Goal: Task Accomplishment & Management: Manage account settings

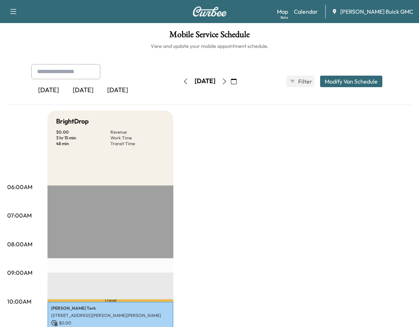
click at [83, 92] on div "[DATE]" at bounding box center [83, 90] width 35 height 17
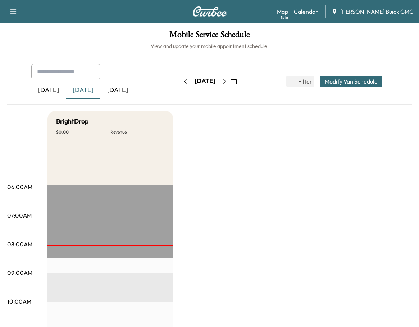
click at [129, 91] on div "[DATE]" at bounding box center [117, 90] width 35 height 17
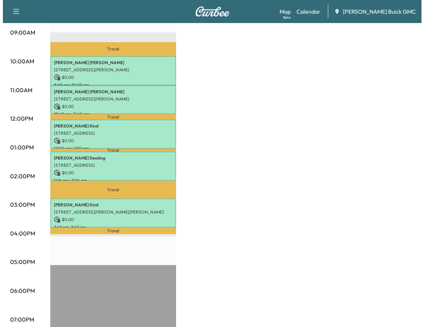
scroll to position [180, 0]
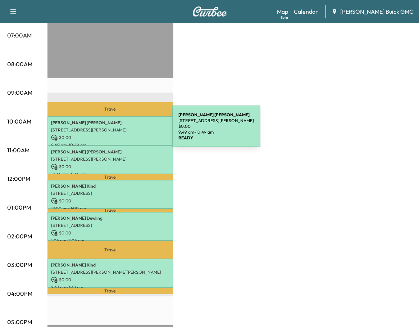
click at [118, 131] on p "[STREET_ADDRESS][PERSON_NAME]" at bounding box center [110, 130] width 119 height 6
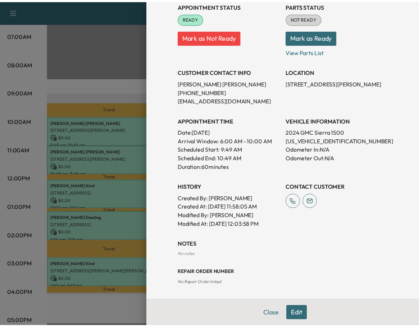
scroll to position [0, 0]
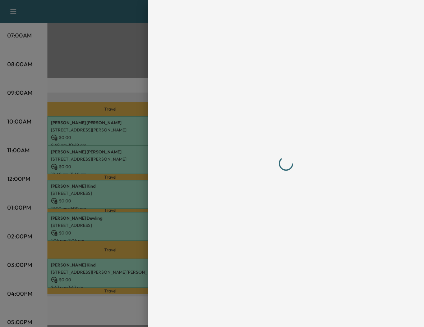
click at [310, 229] on div at bounding box center [286, 163] width 213 height 298
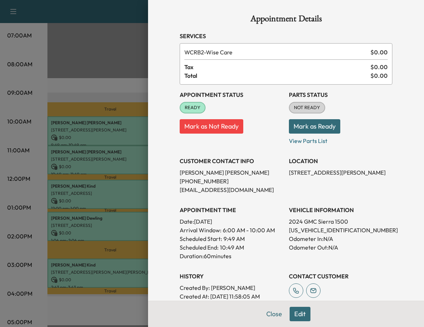
drag, startPoint x: 310, startPoint y: 229, endPoint x: 297, endPoint y: 228, distance: 12.6
click at [297, 228] on p "[US_VEHICLE_IDENTIFICATION_NUMBER]" at bounding box center [341, 230] width 104 height 9
copy p "[US_VEHICLE_IDENTIFICATION_NUMBER]"
click at [272, 312] on button "Close" at bounding box center [274, 313] width 25 height 14
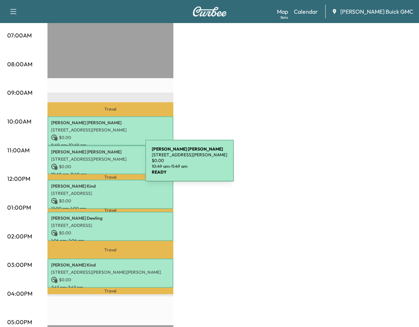
click at [91, 165] on p "$ 0.00" at bounding box center [110, 166] width 119 height 6
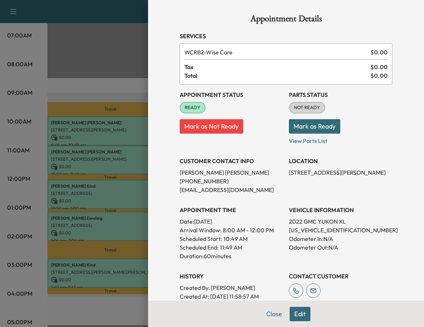
click at [310, 229] on p "[US_VEHICLE_IDENTIFICATION_NUMBER]" at bounding box center [341, 230] width 104 height 9
copy p "[US_VEHICLE_IDENTIFICATION_NUMBER]"
drag, startPoint x: 304, startPoint y: 232, endPoint x: 280, endPoint y: 215, distance: 29.1
click at [268, 203] on div "APPOINTMENT TIME Date: [DATE] Arrival Window: 8:00 AM - 12:00 PM Scheduled Star…" at bounding box center [232, 230] width 104 height 60
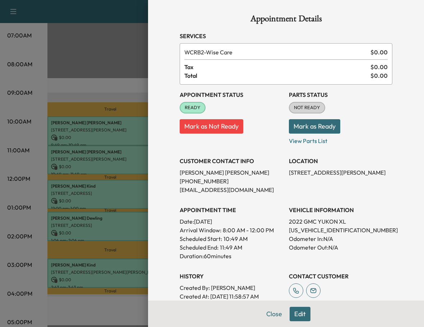
click at [301, 232] on p "[US_VEHICLE_IDENTIFICATION_NUMBER]" at bounding box center [341, 230] width 104 height 9
copy p "[US_VEHICLE_IDENTIFICATION_NUMBER]"
click at [32, 198] on div at bounding box center [212, 163] width 424 height 327
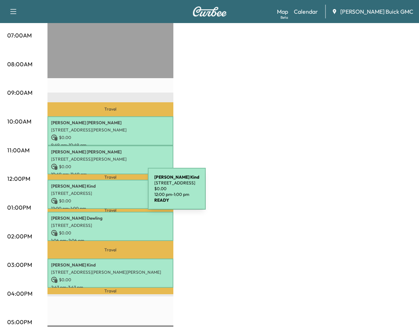
click at [94, 193] on p "[STREET_ADDRESS]" at bounding box center [110, 193] width 119 height 6
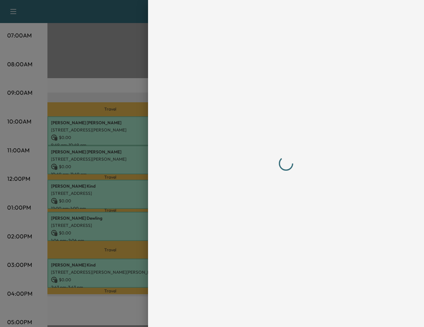
click at [324, 229] on div at bounding box center [286, 163] width 213 height 298
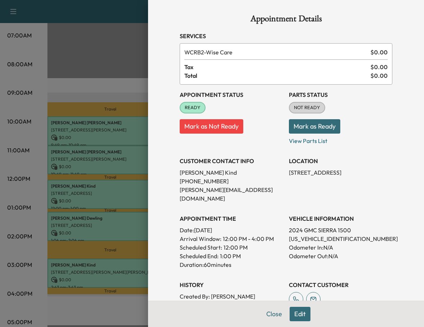
click at [324, 234] on p "[US_VEHICLE_IDENTIFICATION_NUMBER]" at bounding box center [341, 238] width 104 height 9
copy p "[US_VEHICLE_IDENTIFICATION_NUMBER]"
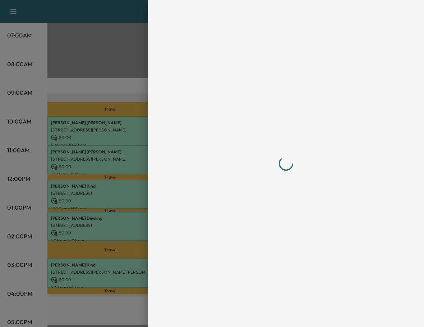
click at [20, 139] on div at bounding box center [212, 163] width 424 height 327
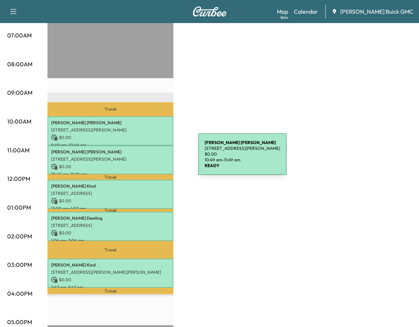
click at [144, 158] on p "[STREET_ADDRESS][PERSON_NAME]" at bounding box center [110, 159] width 119 height 6
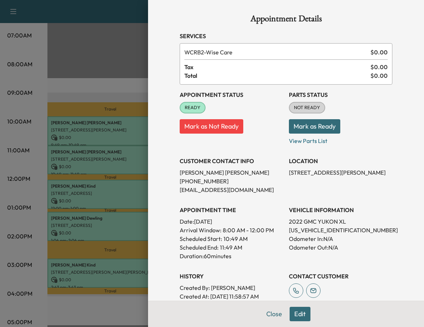
click at [73, 190] on div at bounding box center [212, 163] width 424 height 327
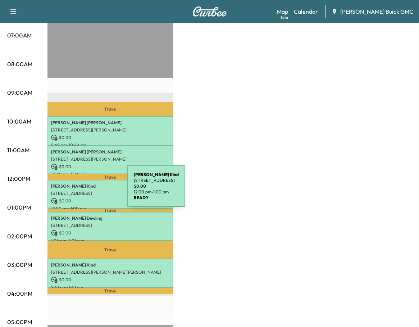
click at [73, 190] on p "[STREET_ADDRESS]" at bounding box center [110, 193] width 119 height 6
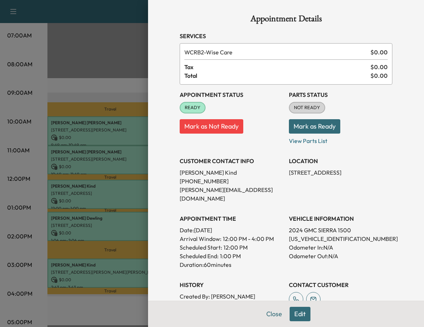
click at [100, 227] on div at bounding box center [212, 163] width 424 height 327
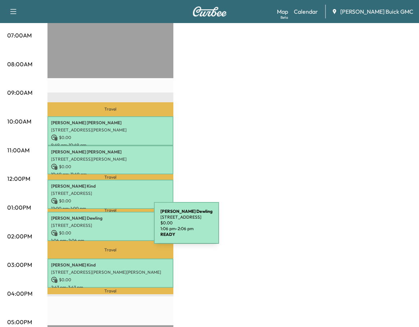
click at [100, 230] on p "$ 0.00" at bounding box center [110, 233] width 119 height 6
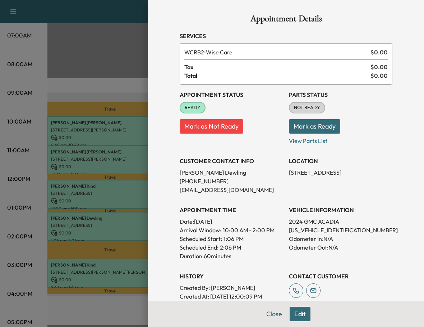
click at [308, 232] on p "[US_VEHICLE_IDENTIFICATION_NUMBER]" at bounding box center [341, 230] width 104 height 9
copy p "[US_VEHICLE_IDENTIFICATION_NUMBER]"
click at [25, 234] on div at bounding box center [212, 163] width 424 height 327
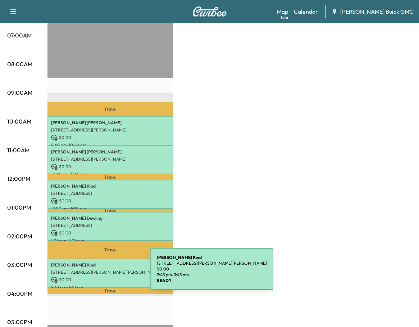
click at [96, 273] on div "[DEMOGRAPHIC_DATA][PERSON_NAME] [STREET_ADDRESS][PERSON_NAME][PERSON_NAME] $ 0.…" at bounding box center [110, 272] width 126 height 29
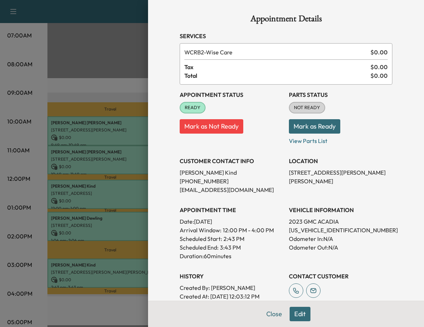
click at [310, 233] on p "[US_VEHICLE_IDENTIFICATION_NUMBER]" at bounding box center [341, 230] width 104 height 9
copy p "[US_VEHICLE_IDENTIFICATION_NUMBER]"
click at [29, 31] on div at bounding box center [212, 163] width 424 height 327
